Goal: Task Accomplishment & Management: Manage account settings

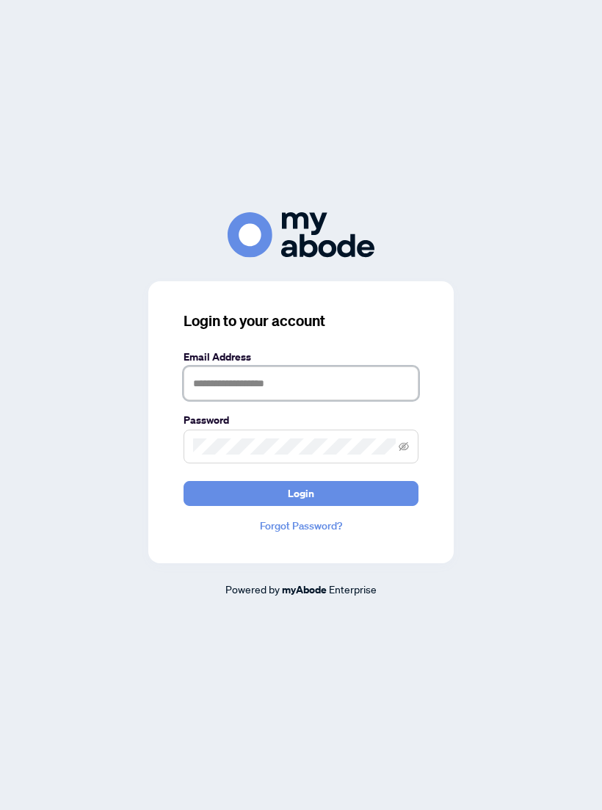
click at [323, 390] on input "text" at bounding box center [301, 384] width 235 height 34
type input "**********"
click at [331, 503] on button "Login" at bounding box center [301, 493] width 235 height 25
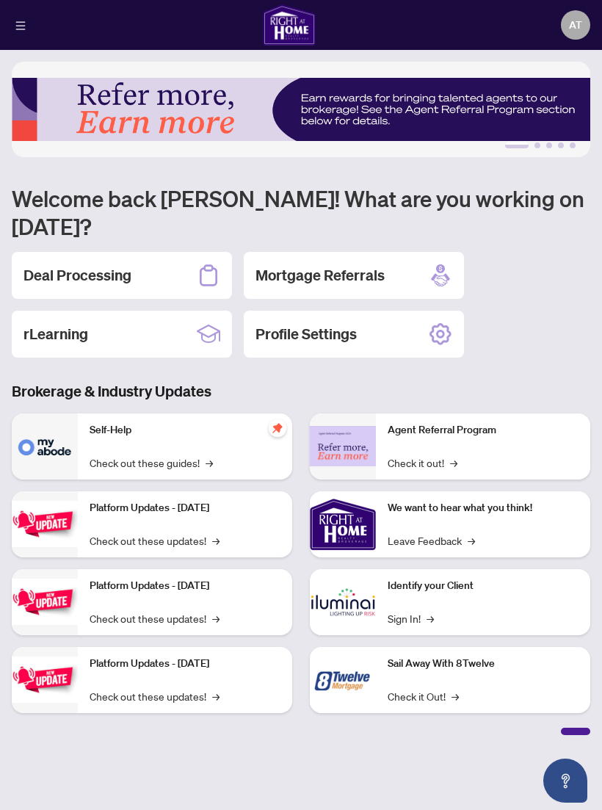
click at [156, 255] on div "Deal Processing" at bounding box center [122, 275] width 220 height 47
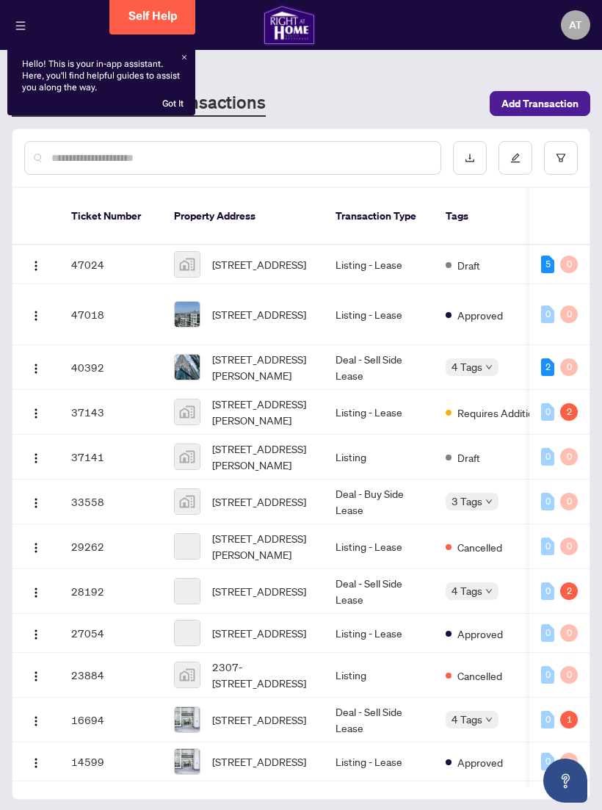
click at [284, 256] on span "[STREET_ADDRESS]" at bounding box center [259, 264] width 94 height 16
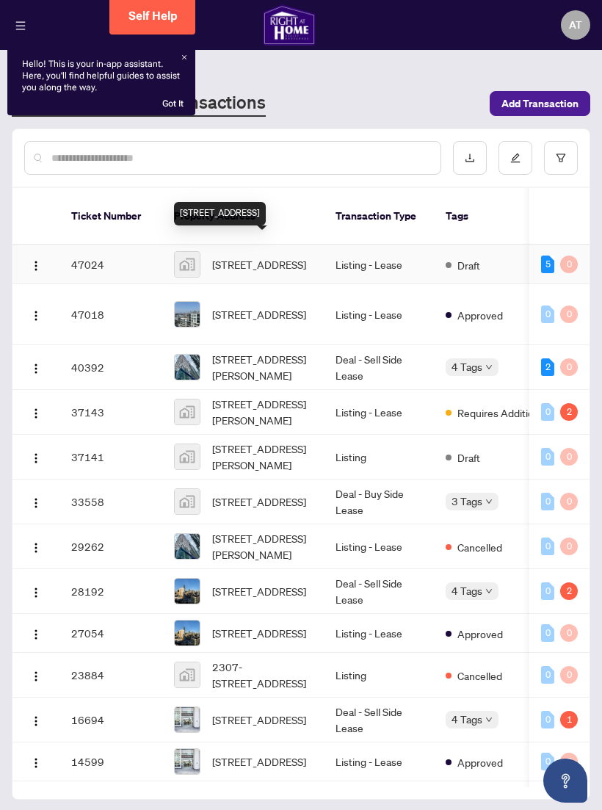
click at [272, 256] on span "[STREET_ADDRESS]" at bounding box center [259, 264] width 94 height 16
click at [259, 256] on span "[STREET_ADDRESS]" at bounding box center [259, 264] width 94 height 16
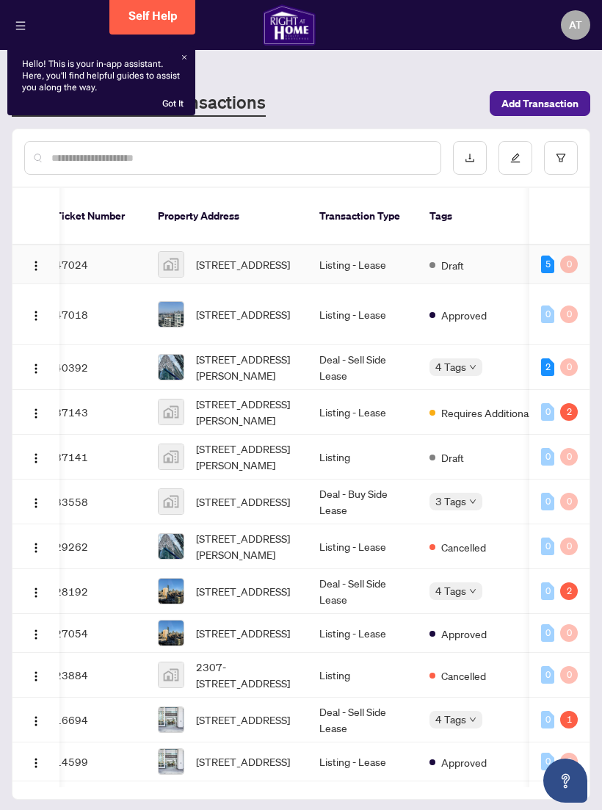
scroll to position [0, 16]
click at [248, 256] on span "[STREET_ADDRESS]" at bounding box center [243, 264] width 94 height 16
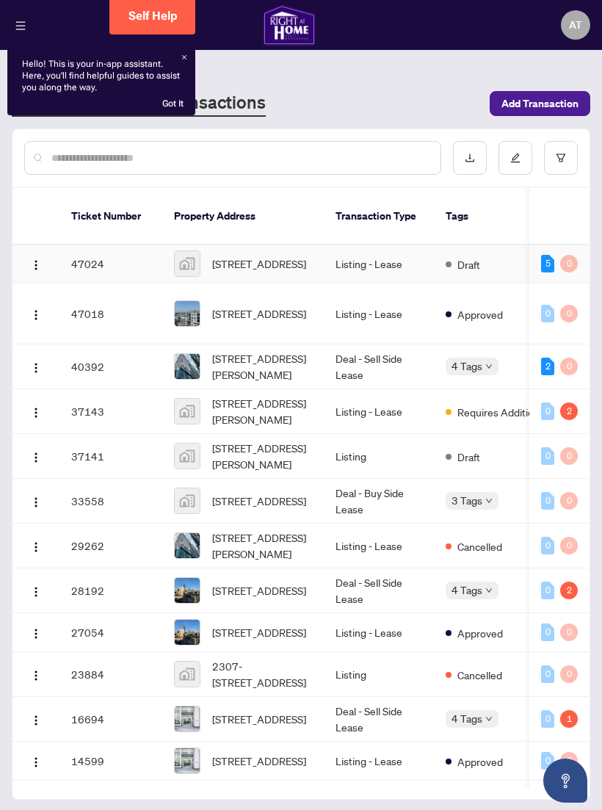
scroll to position [1, 0]
click at [40, 259] on img "button" at bounding box center [36, 265] width 12 height 12
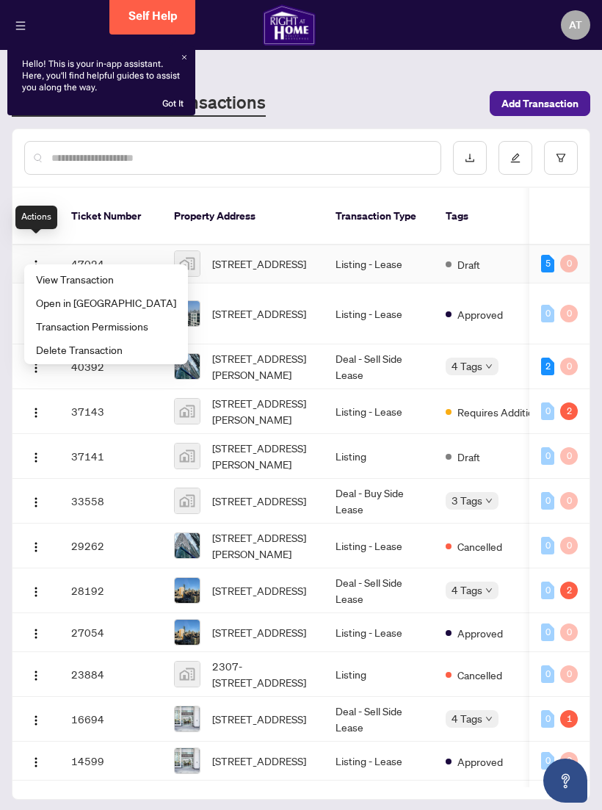
click at [331, 245] on td "Listing - Lease" at bounding box center [379, 264] width 110 height 39
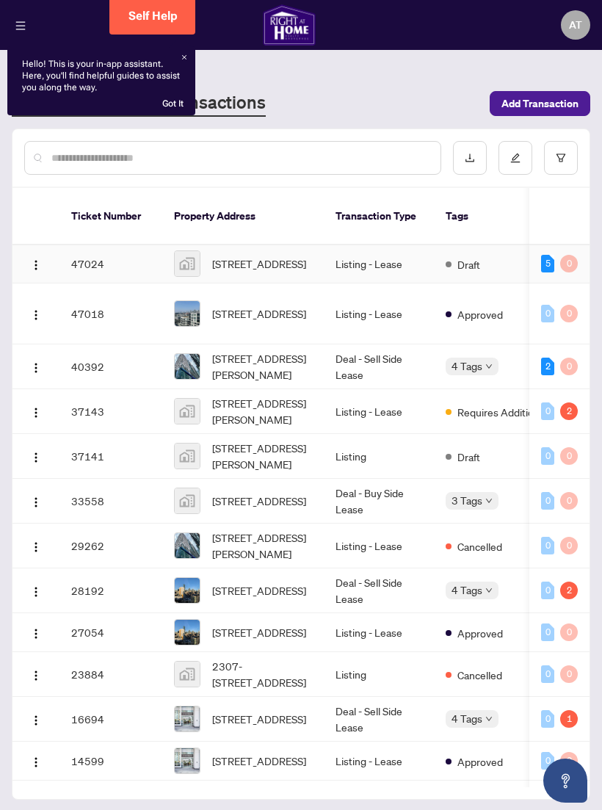
click at [462, 256] on span "Draft" at bounding box center [469, 264] width 23 height 16
click at [304, 256] on span "[STREET_ADDRESS]" at bounding box center [259, 264] width 94 height 16
click at [303, 256] on span "[STREET_ADDRESS]" at bounding box center [259, 264] width 94 height 16
click at [317, 250] on td "[STREET_ADDRESS]" at bounding box center [243, 264] width 162 height 39
click at [277, 256] on span "[STREET_ADDRESS]" at bounding box center [259, 264] width 94 height 16
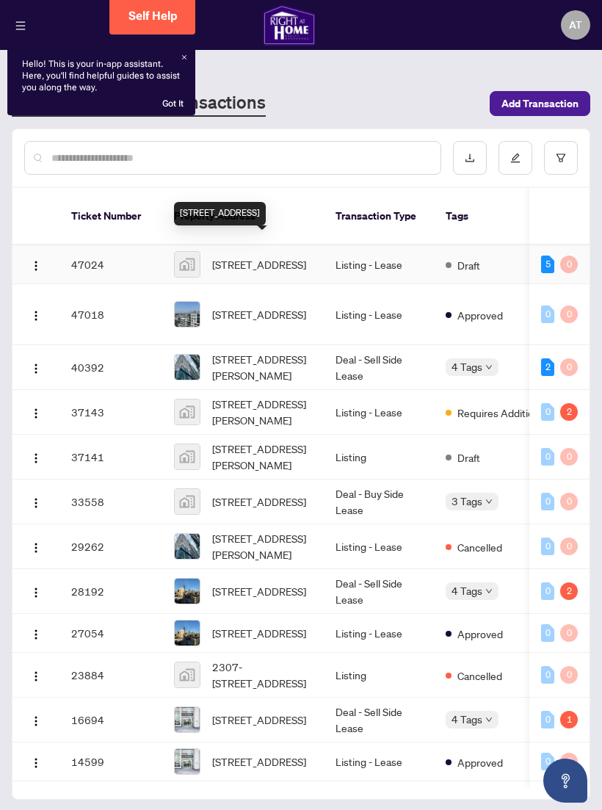
scroll to position [0, 0]
click at [176, 34] on link "Self Help" at bounding box center [152, 17] width 86 height 35
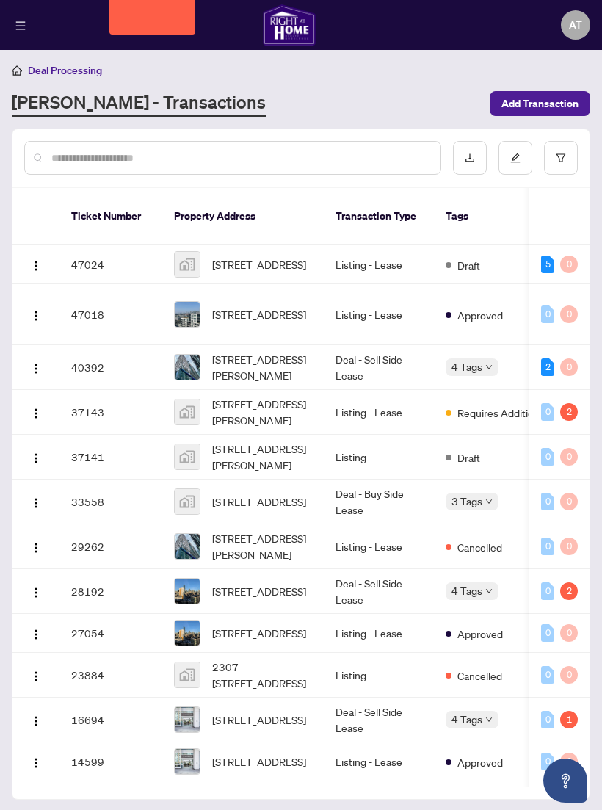
click at [422, 90] on div "[PERSON_NAME] - Transactions" at bounding box center [246, 103] width 469 height 26
click at [280, 256] on span "[STREET_ADDRESS]" at bounding box center [259, 264] width 94 height 16
click at [312, 259] on td "[STREET_ADDRESS]" at bounding box center [243, 264] width 162 height 39
click at [284, 256] on span "[STREET_ADDRESS]" at bounding box center [259, 264] width 94 height 16
click at [101, 259] on td "47024" at bounding box center [111, 264] width 103 height 39
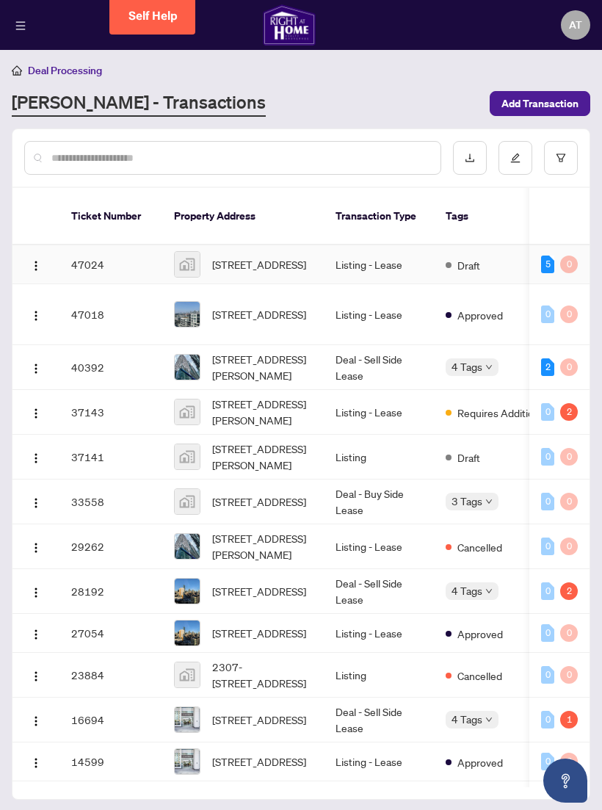
click at [433, 258] on td "Listing - Lease" at bounding box center [379, 264] width 110 height 39
click at [306, 256] on span "[STREET_ADDRESS]" at bounding box center [259, 264] width 94 height 16
click at [322, 245] on td "[STREET_ADDRESS]" at bounding box center [243, 264] width 162 height 39
click at [266, 256] on span "[STREET_ADDRESS]" at bounding box center [259, 264] width 94 height 16
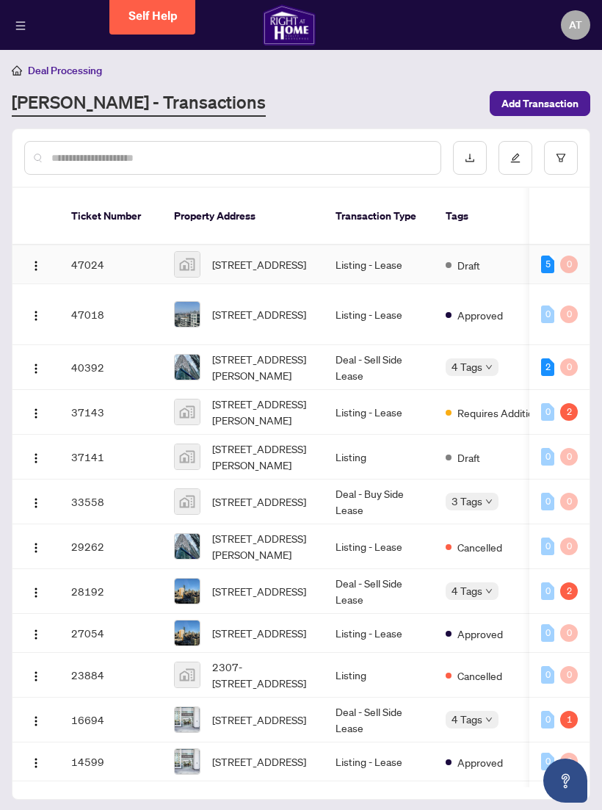
click at [265, 256] on span "[STREET_ADDRESS]" at bounding box center [259, 264] width 94 height 16
click at [286, 256] on span "[STREET_ADDRESS]" at bounding box center [259, 264] width 94 height 16
click at [276, 259] on span "[STREET_ADDRESS]" at bounding box center [259, 264] width 94 height 16
click at [328, 249] on td "Listing - Lease" at bounding box center [379, 264] width 110 height 39
click at [327, 248] on td "Listing - Lease" at bounding box center [379, 264] width 110 height 39
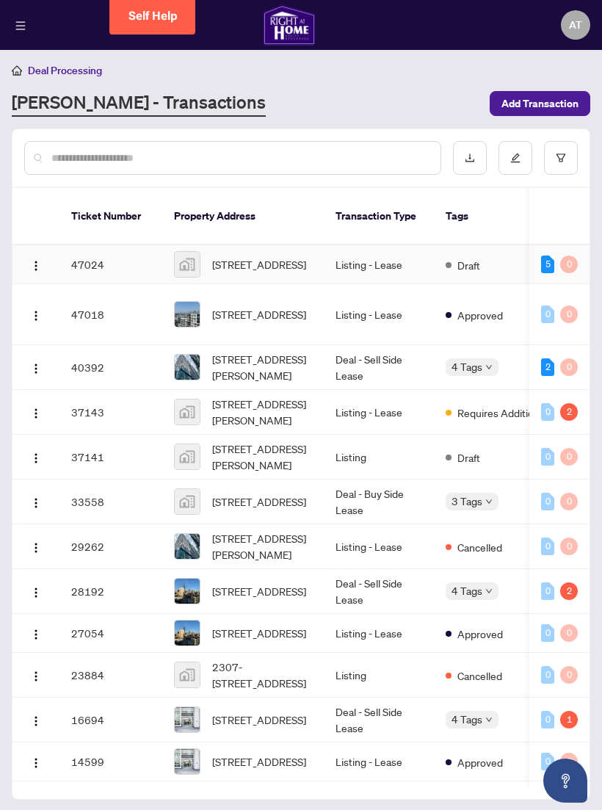
click at [328, 258] on td "Listing - Lease" at bounding box center [379, 264] width 110 height 39
click at [313, 255] on td "[STREET_ADDRESS]" at bounding box center [243, 264] width 162 height 39
click at [281, 256] on span "[STREET_ADDRESS]" at bounding box center [259, 264] width 94 height 16
click at [571, 13] on span "AT" at bounding box center [575, 24] width 29 height 29
click at [566, 68] on span "Logout" at bounding box center [567, 68] width 47 height 16
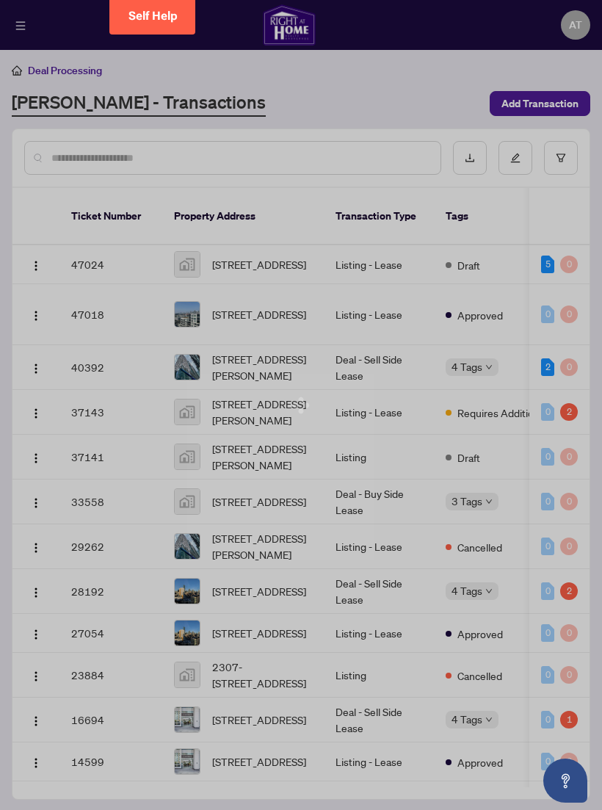
click at [579, 23] on div at bounding box center [301, 405] width 602 height 810
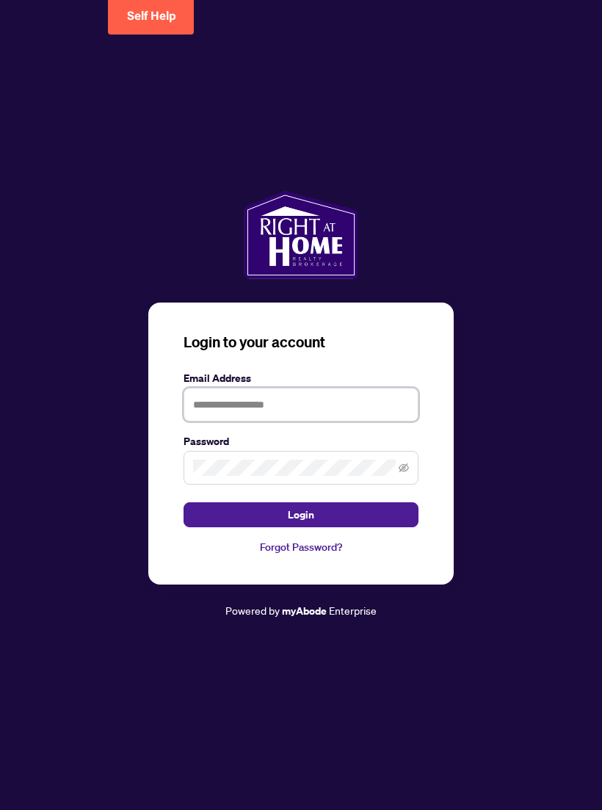
click at [294, 415] on input "text" at bounding box center [301, 405] width 235 height 34
type input "**********"
click at [347, 524] on button "Login" at bounding box center [301, 514] width 235 height 25
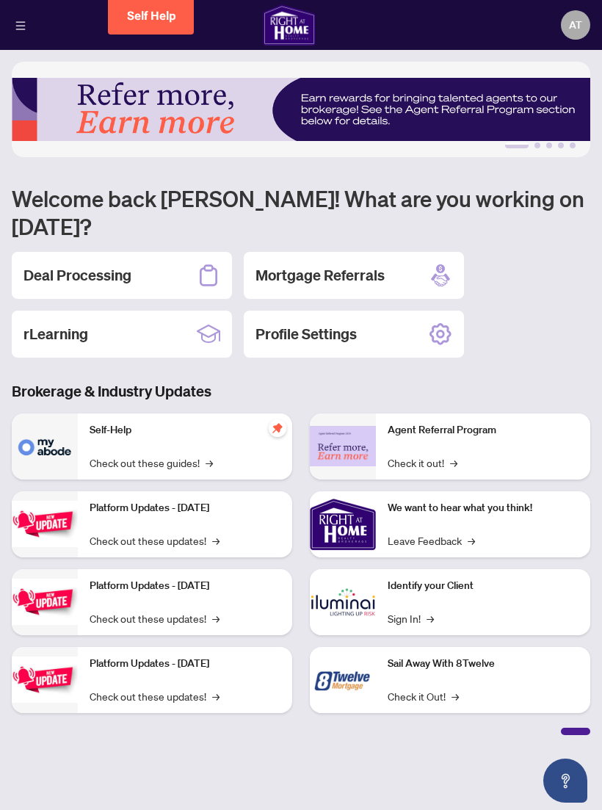
click at [162, 252] on div "Deal Processing" at bounding box center [122, 275] width 220 height 47
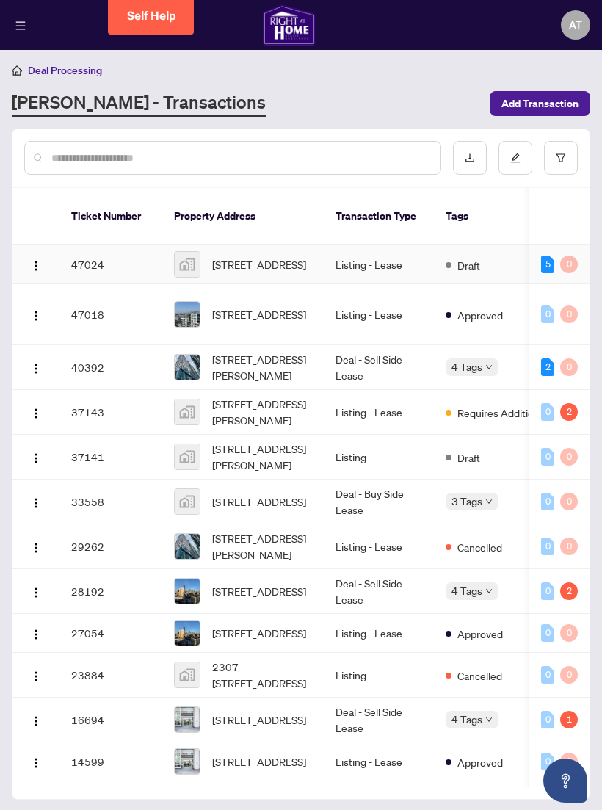
click at [278, 257] on span "[STREET_ADDRESS]" at bounding box center [259, 264] width 94 height 16
click at [304, 256] on span "[STREET_ADDRESS]" at bounding box center [259, 264] width 94 height 16
click at [305, 256] on span "[STREET_ADDRESS]" at bounding box center [259, 264] width 94 height 16
click at [313, 250] on td "[STREET_ADDRESS]" at bounding box center [243, 264] width 162 height 39
click at [570, 35] on span "AT" at bounding box center [575, 24] width 29 height 29
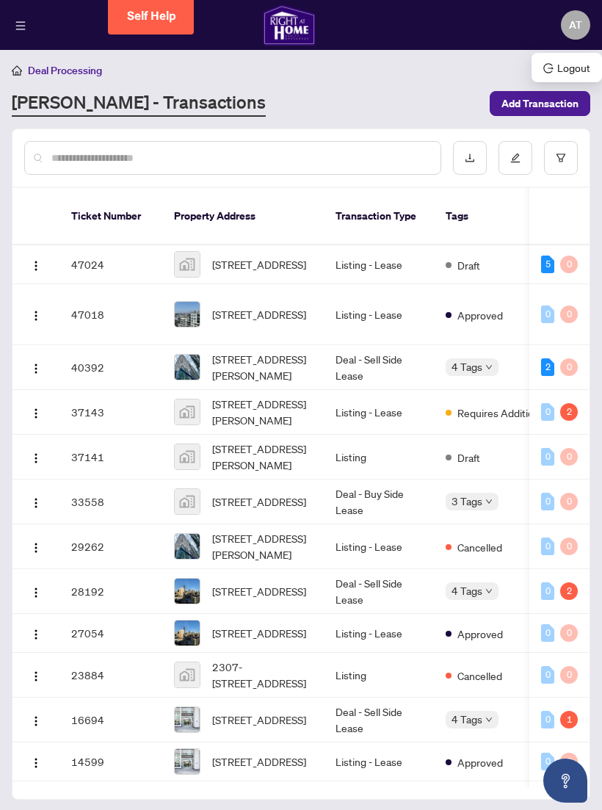
click at [588, 76] on li "Logout" at bounding box center [567, 68] width 65 height 24
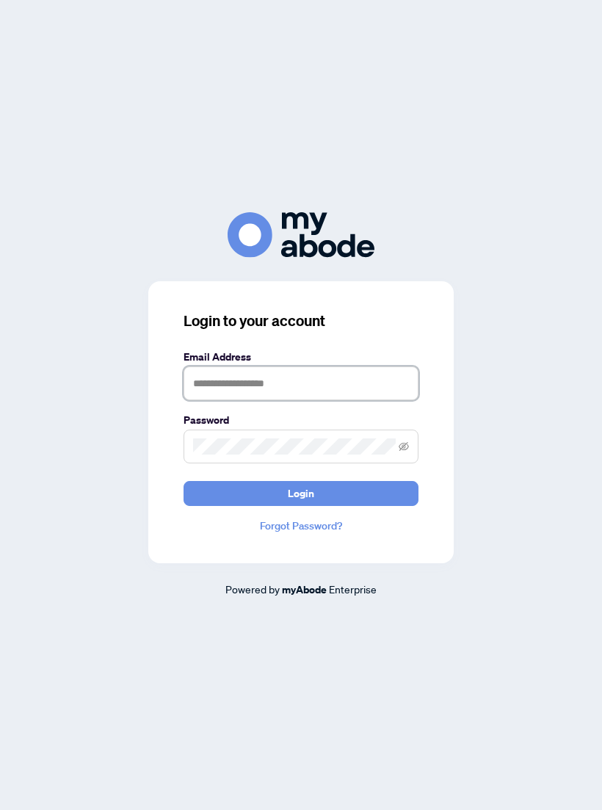
click at [307, 383] on input "text" at bounding box center [301, 384] width 235 height 34
type input "**********"
click at [314, 505] on span "Login" at bounding box center [301, 494] width 26 height 24
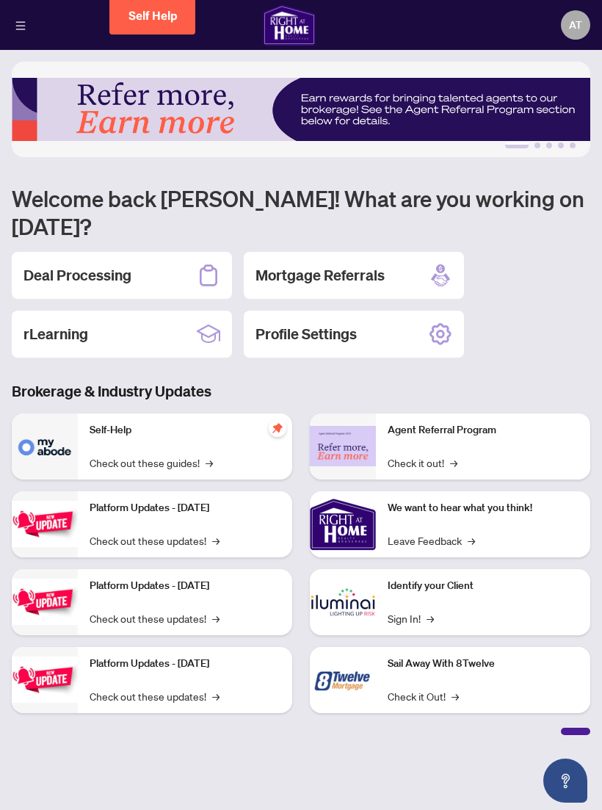
click at [133, 252] on div "Deal Processing" at bounding box center [122, 275] width 220 height 47
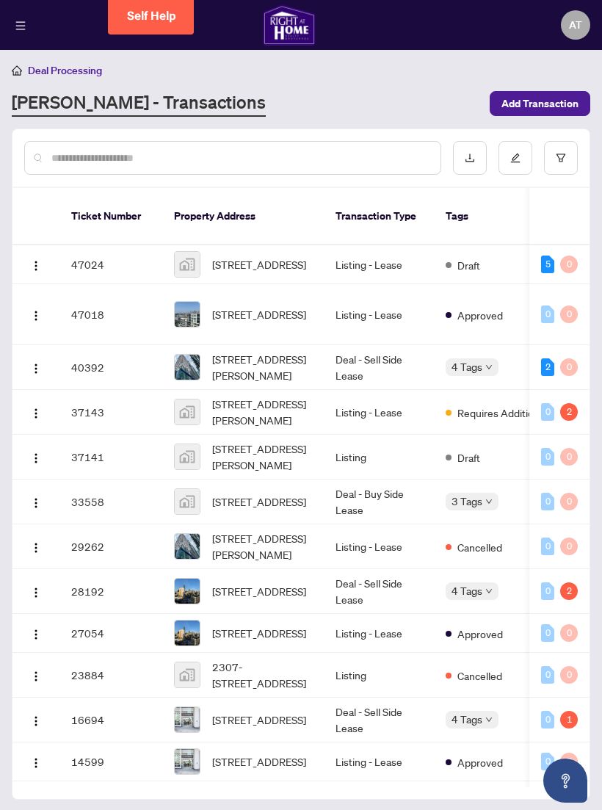
click at [274, 256] on span "[STREET_ADDRESS]" at bounding box center [259, 264] width 94 height 16
click at [284, 256] on span "[STREET_ADDRESS]" at bounding box center [259, 264] width 94 height 16
click at [298, 256] on span "[STREET_ADDRESS]" at bounding box center [259, 264] width 94 height 16
click at [263, 256] on span "[STREET_ADDRESS]" at bounding box center [259, 264] width 94 height 16
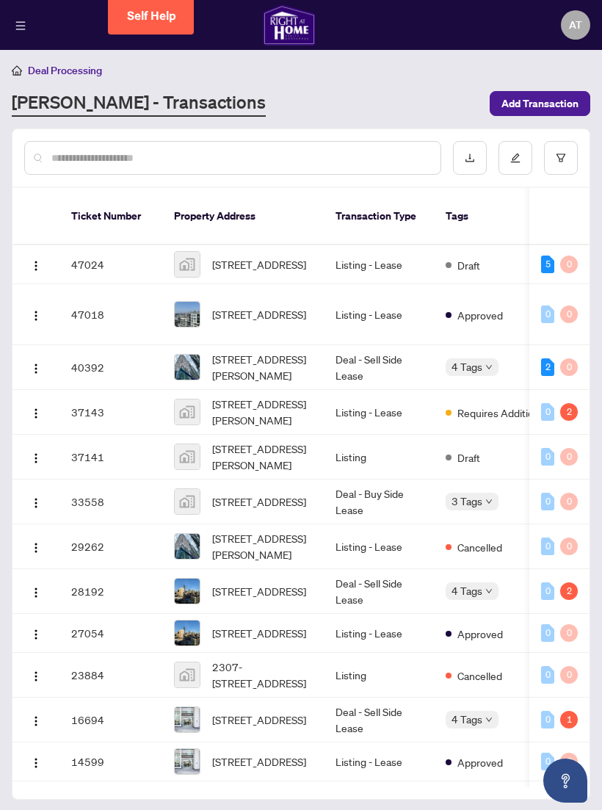
click at [578, 29] on span "AT" at bounding box center [575, 25] width 13 height 16
click at [570, 84] on div "Deal Processing [PERSON_NAME] - Transactions Add Transaction" at bounding box center [301, 89] width 579 height 55
click at [570, 59] on main "Deal Processing [PERSON_NAME] - Transactions Add Transaction Ticket Number Prop…" at bounding box center [301, 405] width 602 height 810
click at [574, 26] on span "AT" at bounding box center [575, 25] width 13 height 16
click at [575, 71] on span "Logout" at bounding box center [567, 68] width 47 height 16
